Goal: Task Accomplishment & Management: Manage account settings

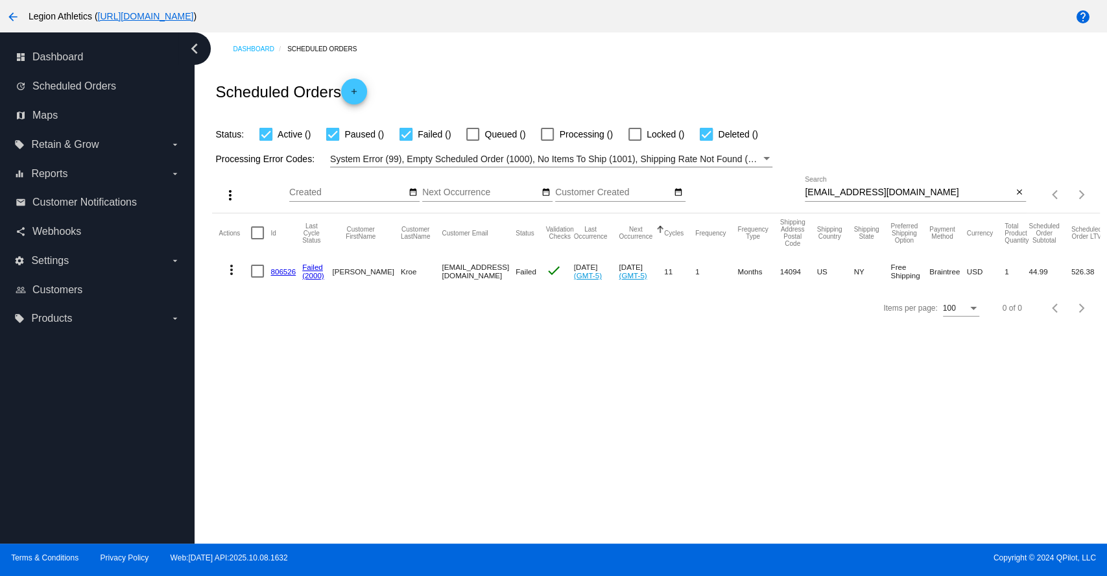
click at [847, 185] on div "[EMAIL_ADDRESS][DOMAIN_NAME] Search" at bounding box center [908, 188] width 207 height 25
click at [845, 190] on input "[EMAIL_ADDRESS][DOMAIN_NAME]" at bounding box center [908, 192] width 207 height 10
paste input "asbirring@gmai"
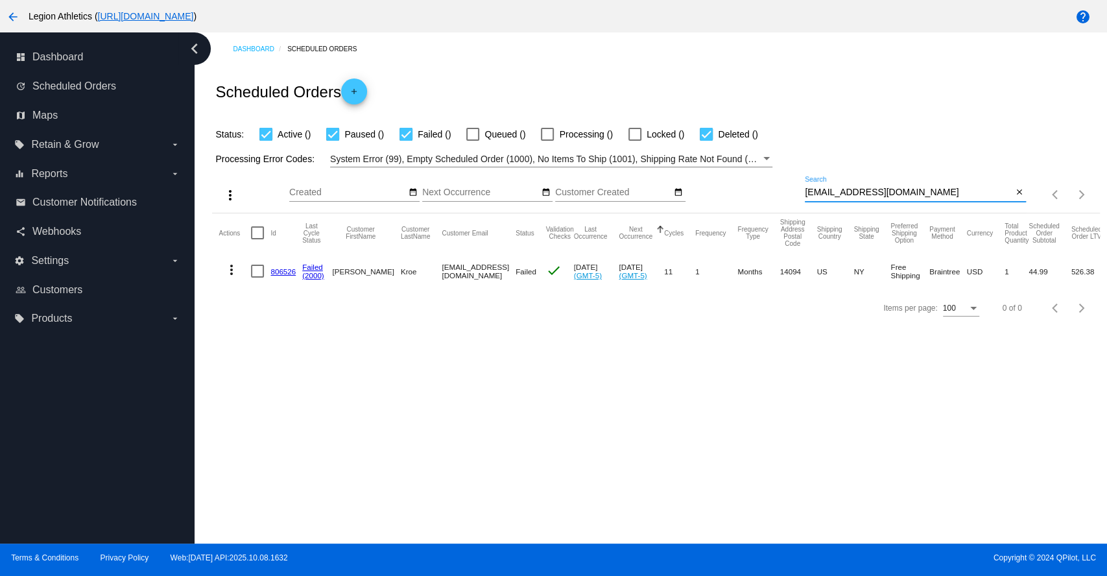
type input "[EMAIL_ADDRESS][DOMAIN_NAME]"
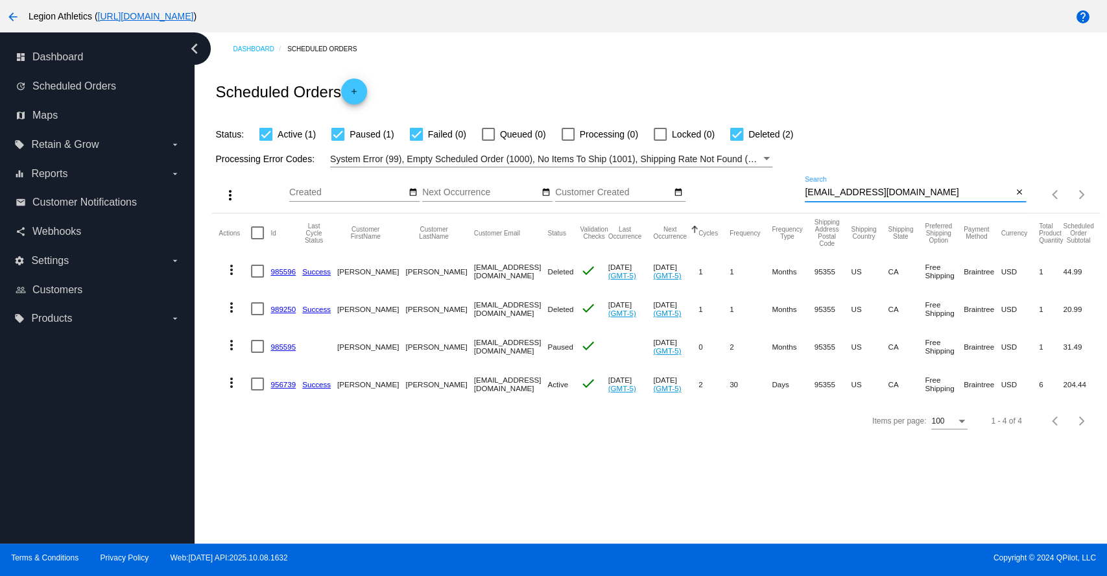
click at [277, 386] on link "956739" at bounding box center [282, 384] width 25 height 8
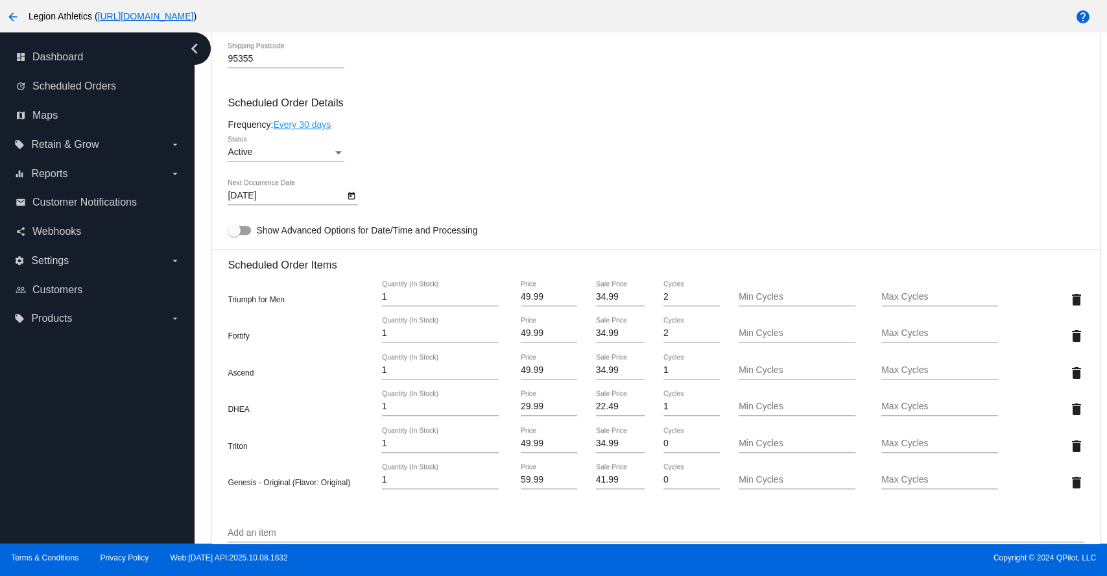
scroll to position [864, 0]
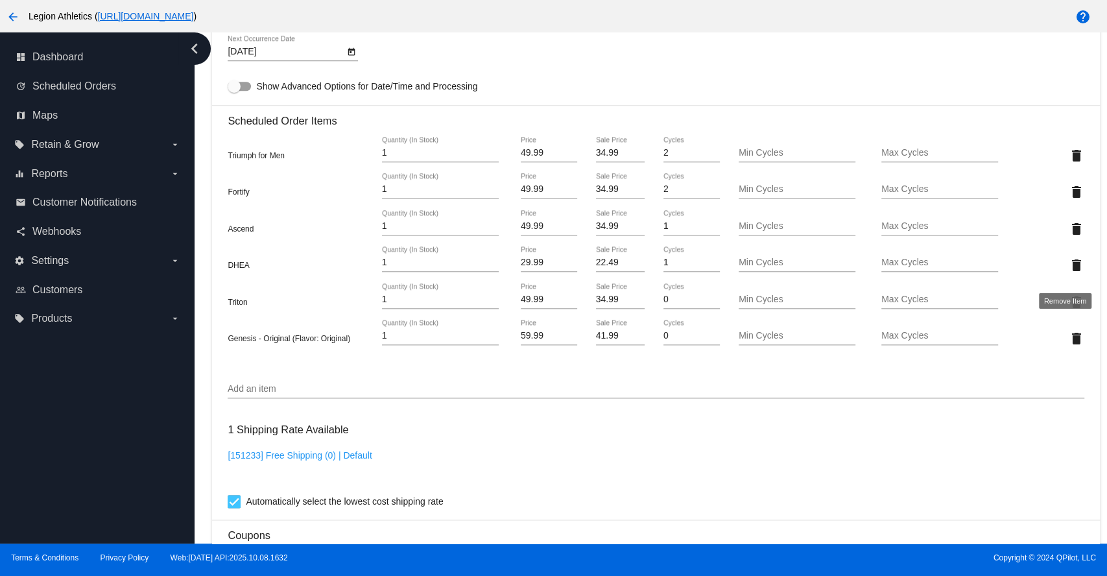
click at [1068, 273] on mat-icon "delete" at bounding box center [1076, 265] width 16 height 16
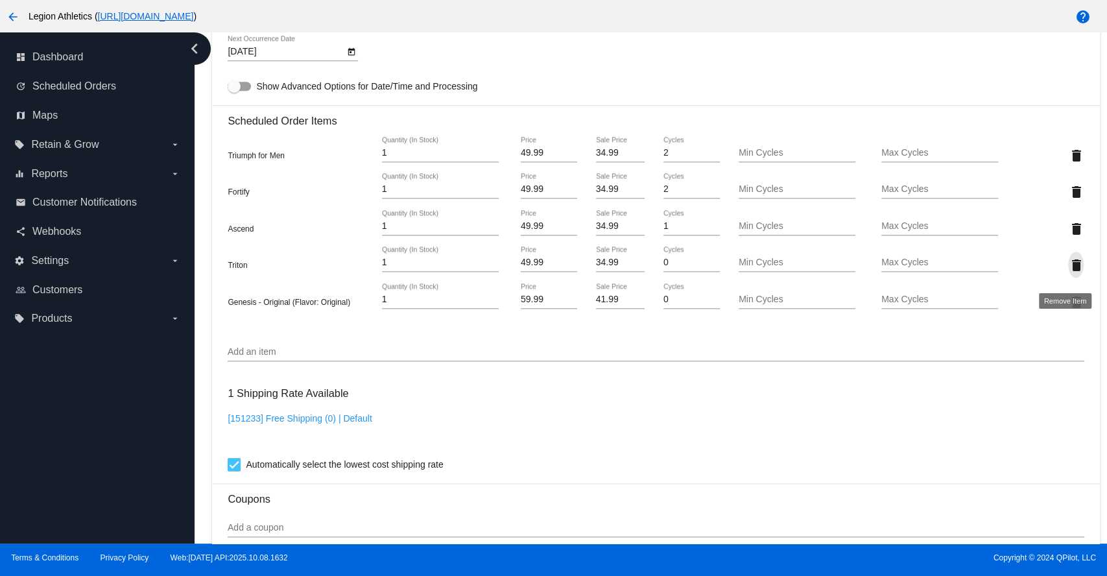
click at [1068, 273] on mat-icon "delete" at bounding box center [1076, 265] width 16 height 16
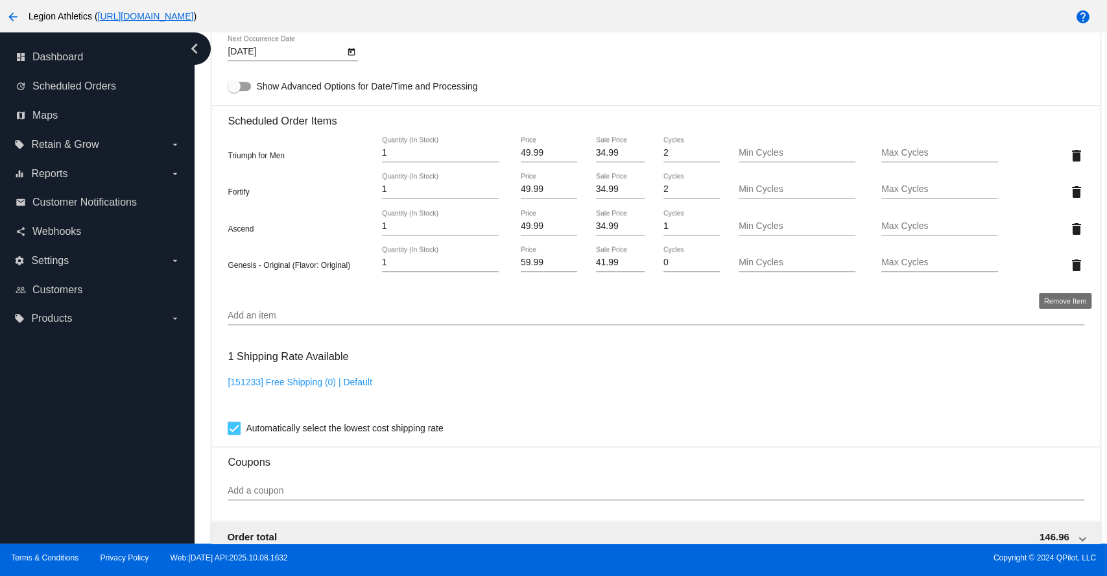
click at [1068, 273] on mat-icon "delete" at bounding box center [1076, 265] width 16 height 16
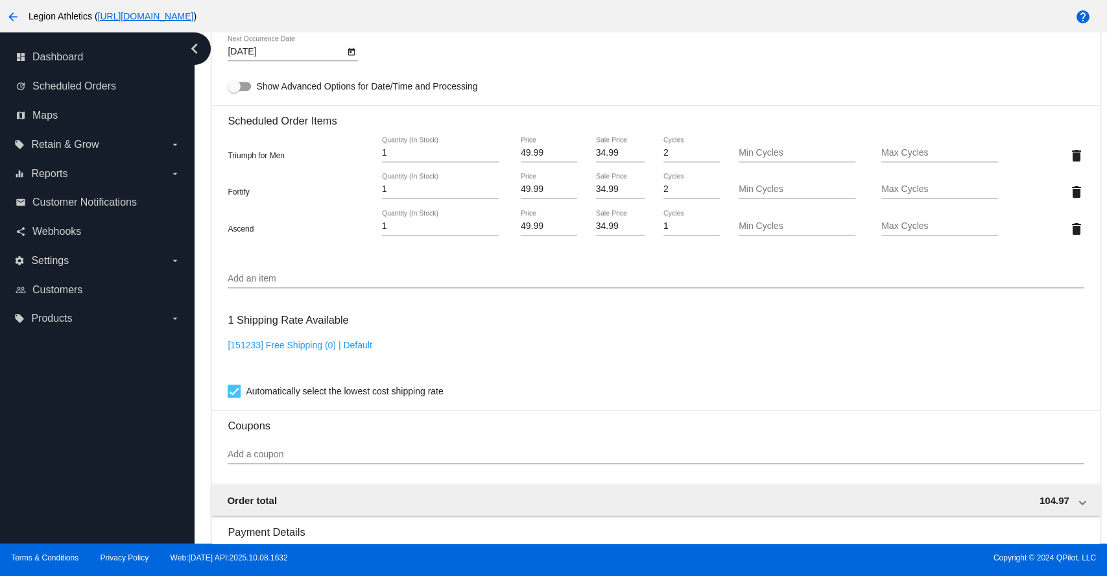
scroll to position [1176, 0]
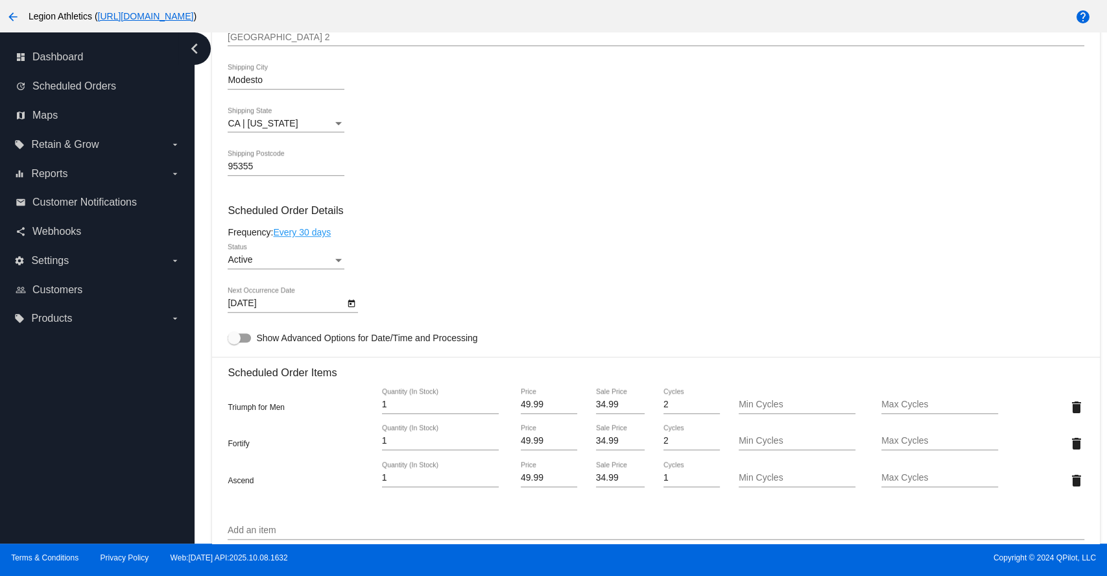
scroll to position [744, 0]
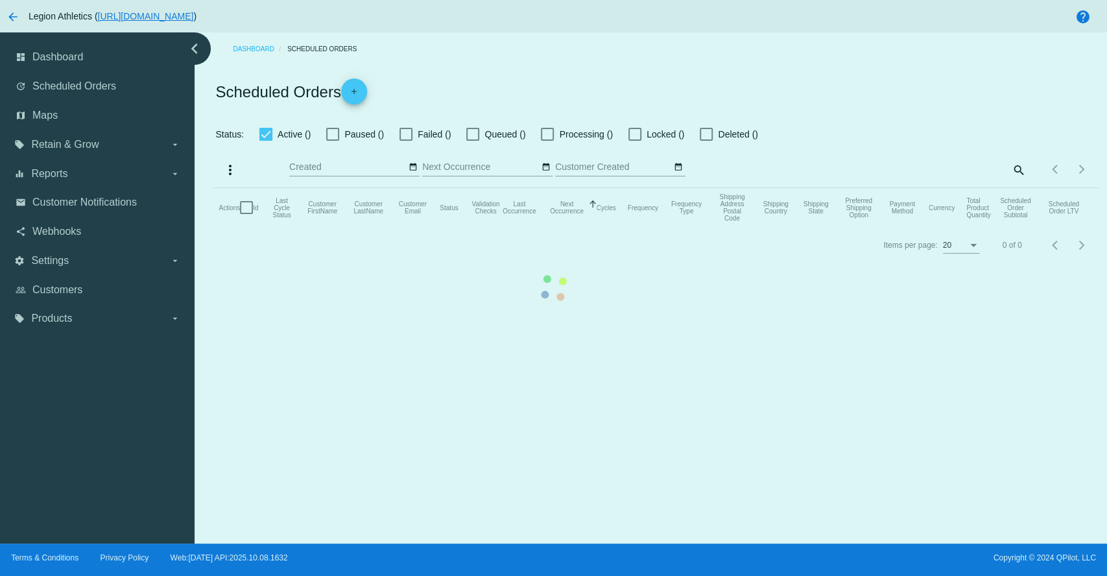
checkbox input "true"
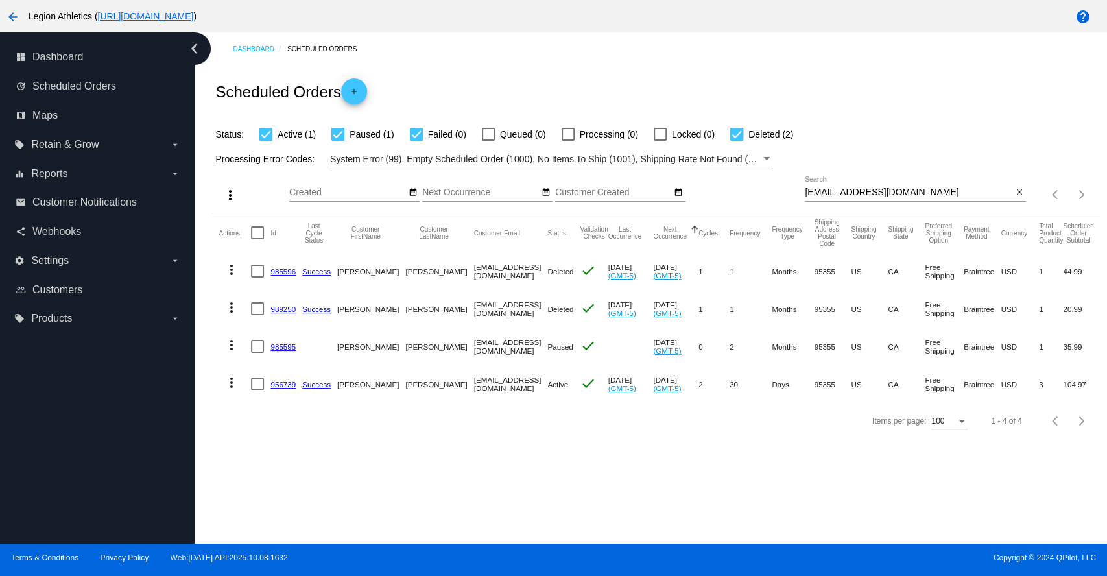
click at [281, 343] on link "985595" at bounding box center [282, 346] width 25 height 8
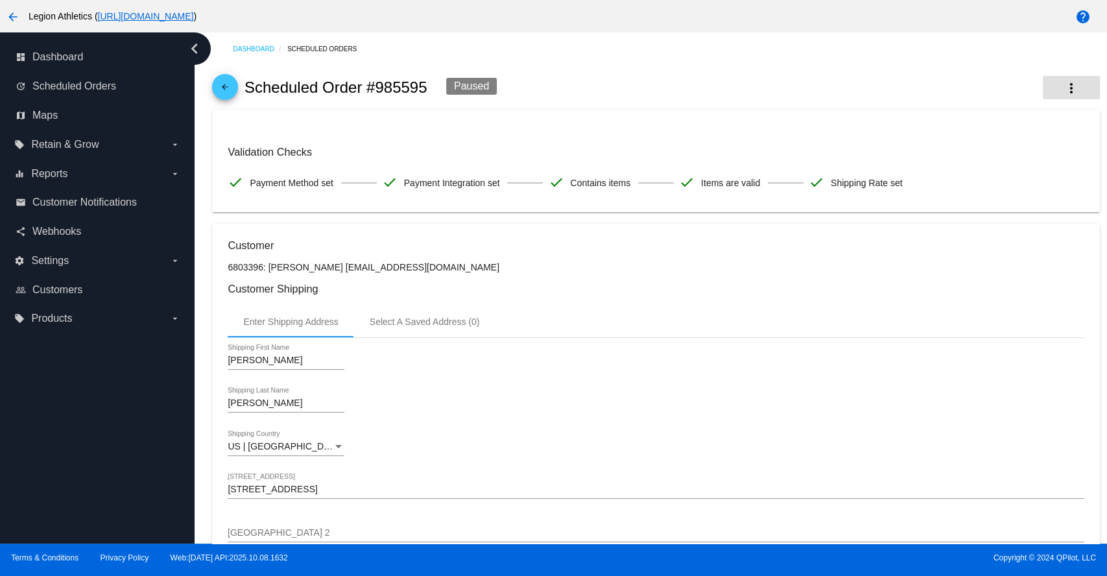
click at [1063, 86] on mat-icon "more_vert" at bounding box center [1071, 88] width 16 height 16
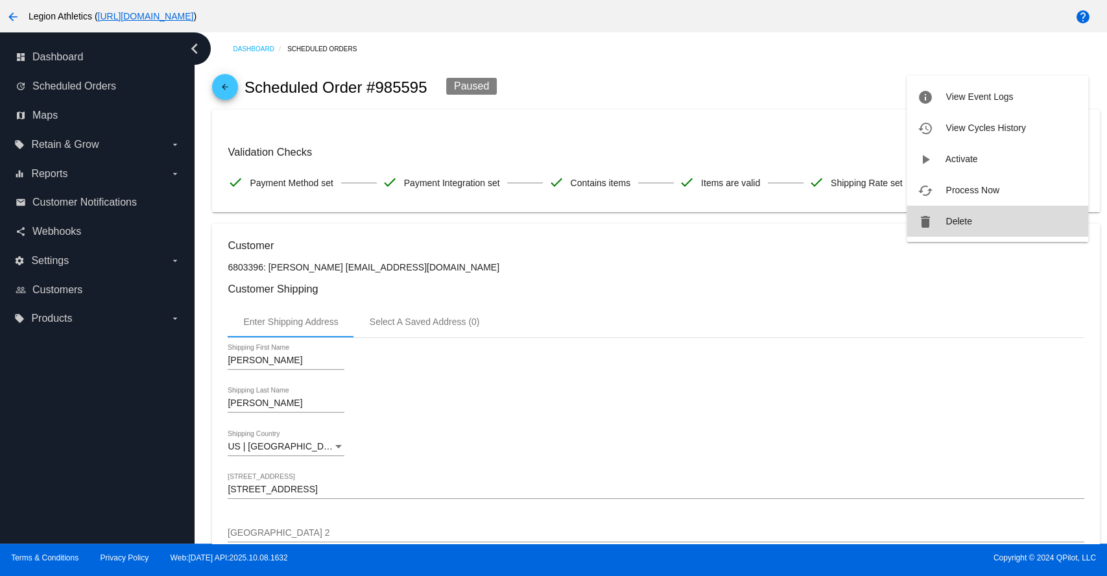
click at [960, 222] on span "Delete" at bounding box center [958, 221] width 26 height 10
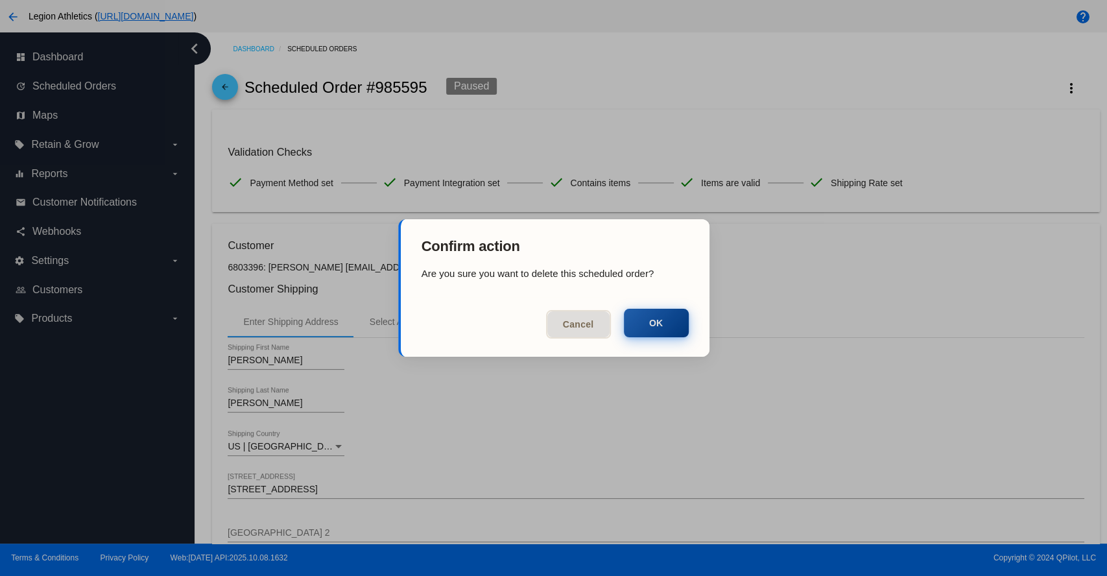
click at [673, 324] on button "OK" at bounding box center [656, 323] width 65 height 29
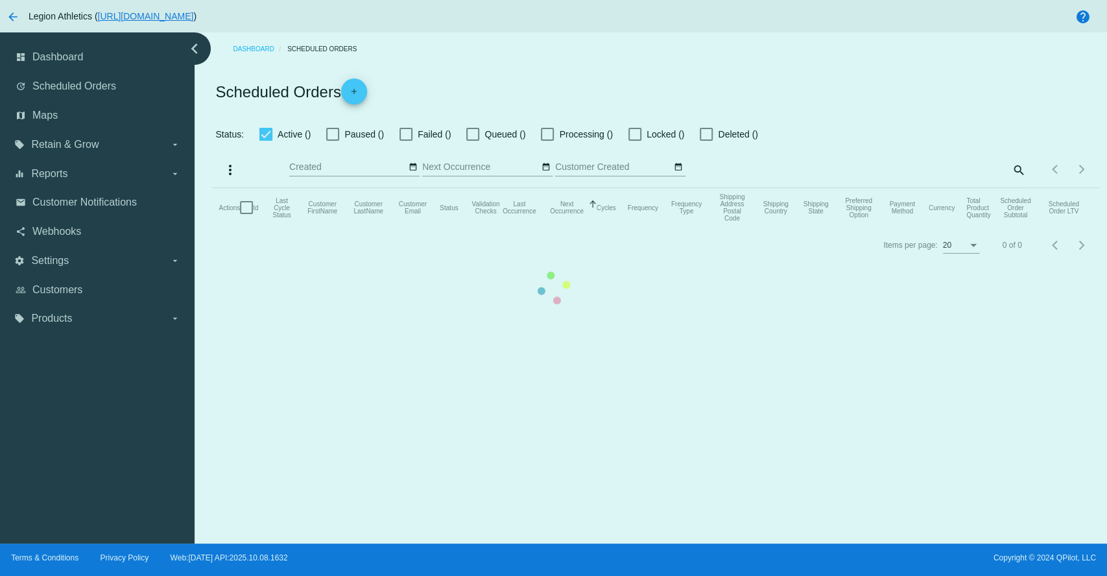
checkbox input "true"
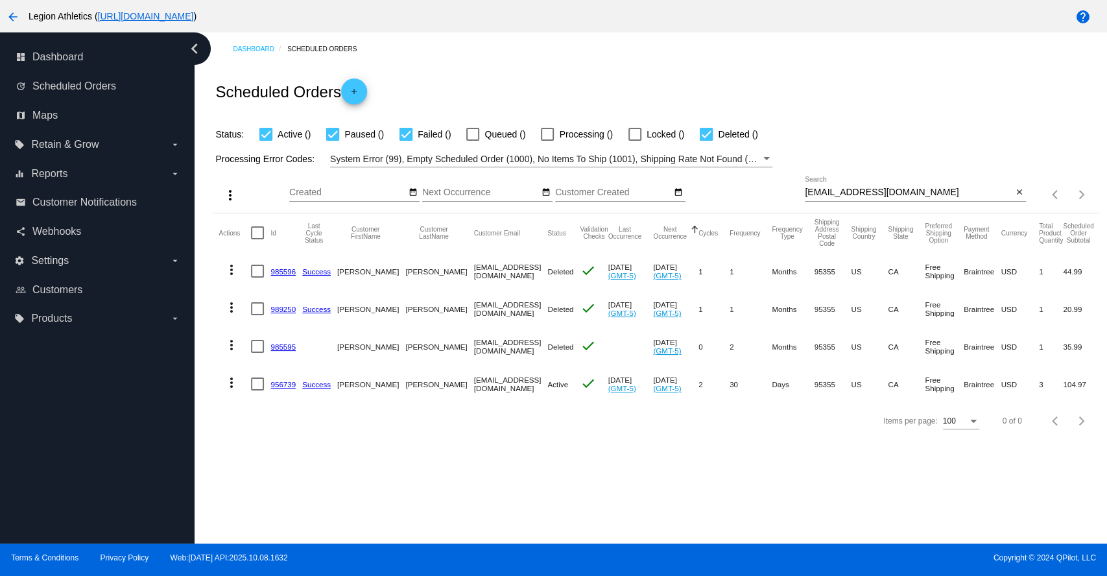
click at [280, 383] on link "956739" at bounding box center [282, 384] width 25 height 8
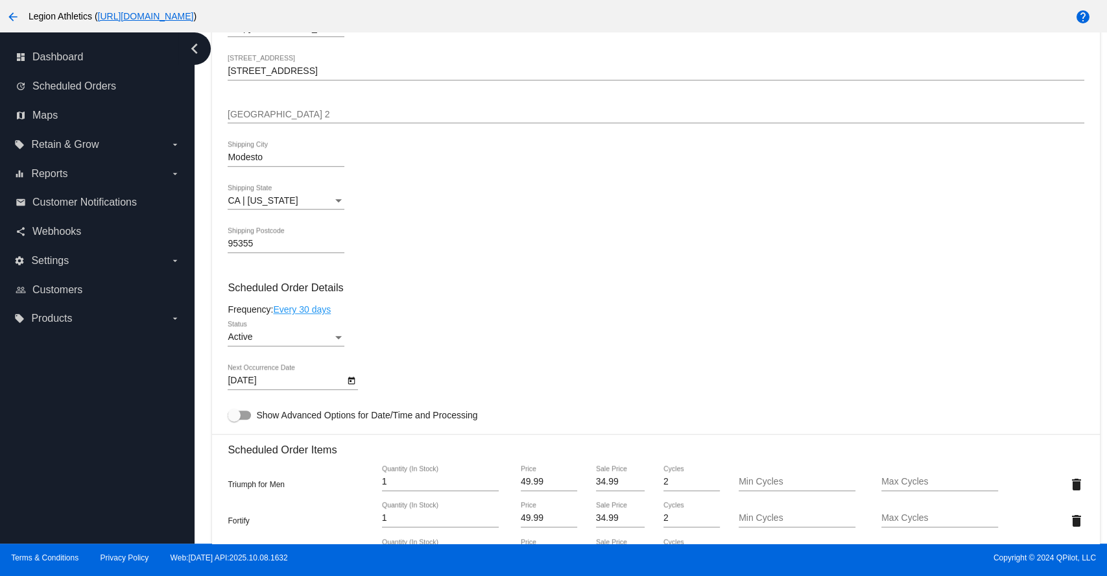
scroll to position [288, 0]
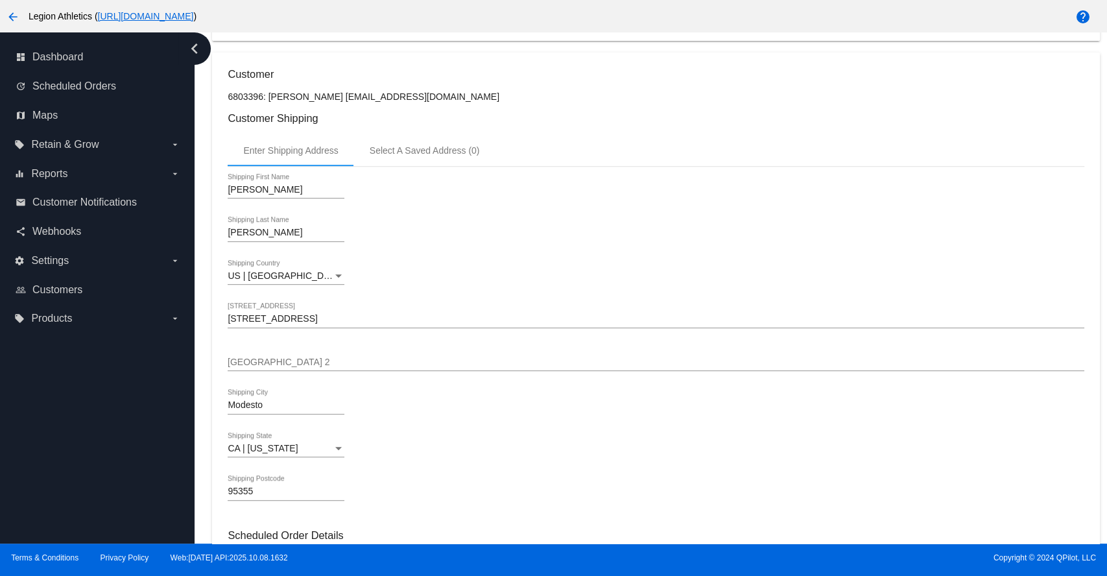
drag, startPoint x: 420, startPoint y: 99, endPoint x: 268, endPoint y: 95, distance: 152.4
click at [268, 95] on p "6803396: [PERSON_NAME] [EMAIL_ADDRESS][DOMAIN_NAME]" at bounding box center [656, 96] width 856 height 10
click at [380, 95] on p "6803396: [PERSON_NAME] [EMAIL_ADDRESS][DOMAIN_NAME]" at bounding box center [656, 96] width 856 height 10
drag, startPoint x: 437, startPoint y: 97, endPoint x: 226, endPoint y: 102, distance: 210.8
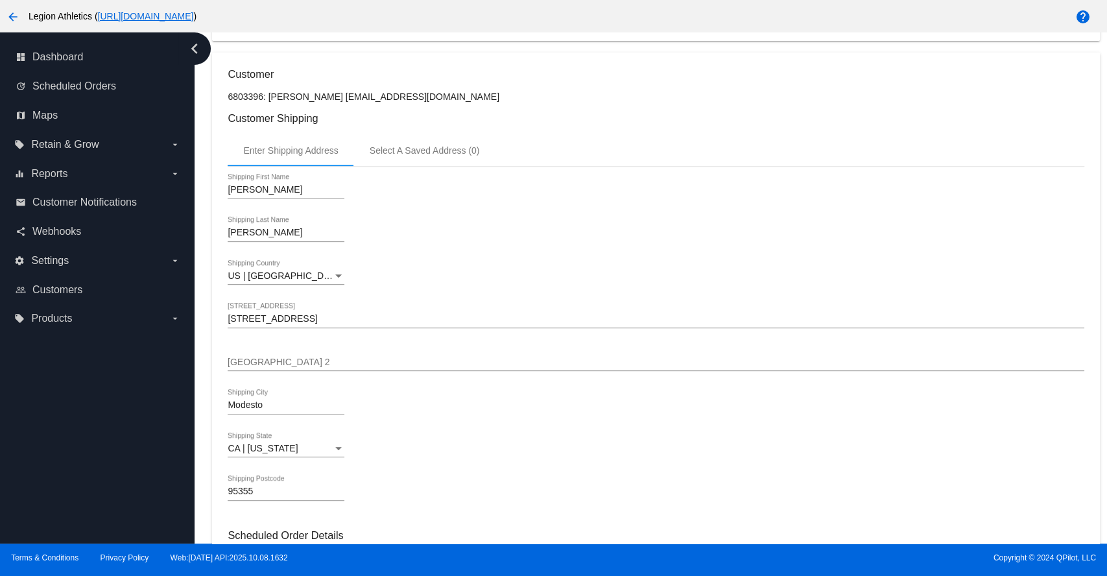
copy p "6803396: [PERSON_NAME] [EMAIL_ADDRESS][DOMAIN_NAME]"
